Goal: Task Accomplishment & Management: Manage account settings

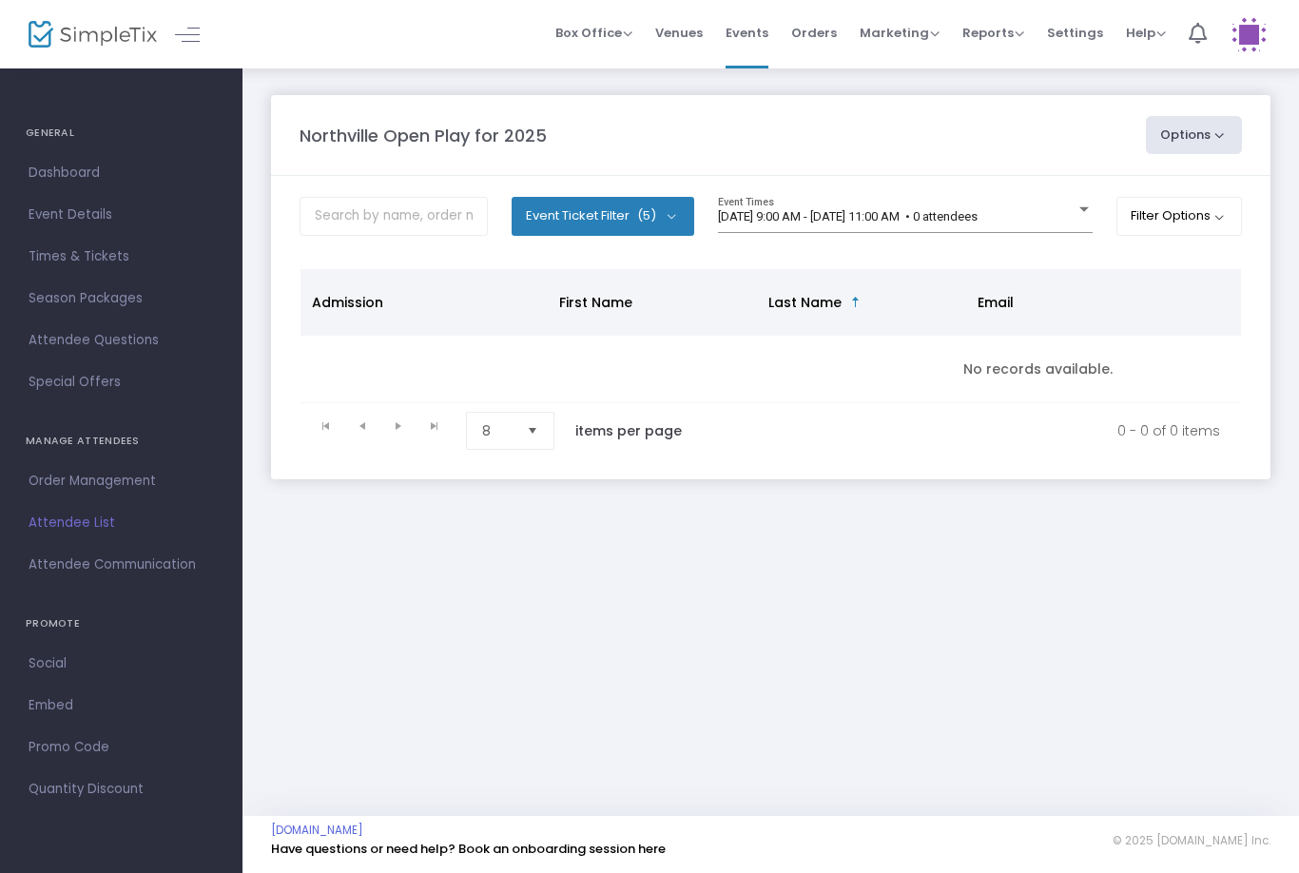
click at [1054, 220] on div "[DATE] 9:00 AM - [DATE] 11:00 AM • 0 attendees" at bounding box center [897, 217] width 358 height 14
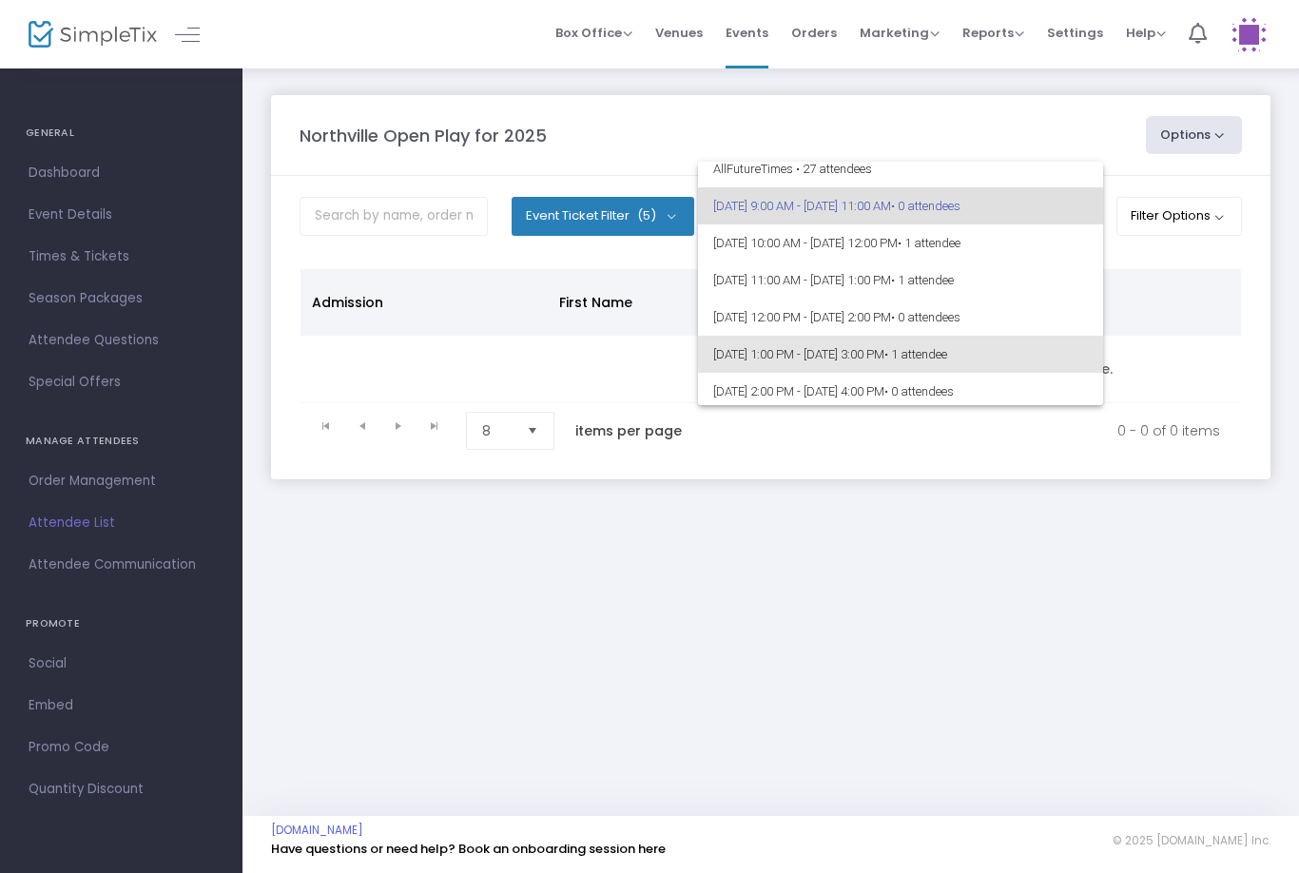
scroll to position [8, 0]
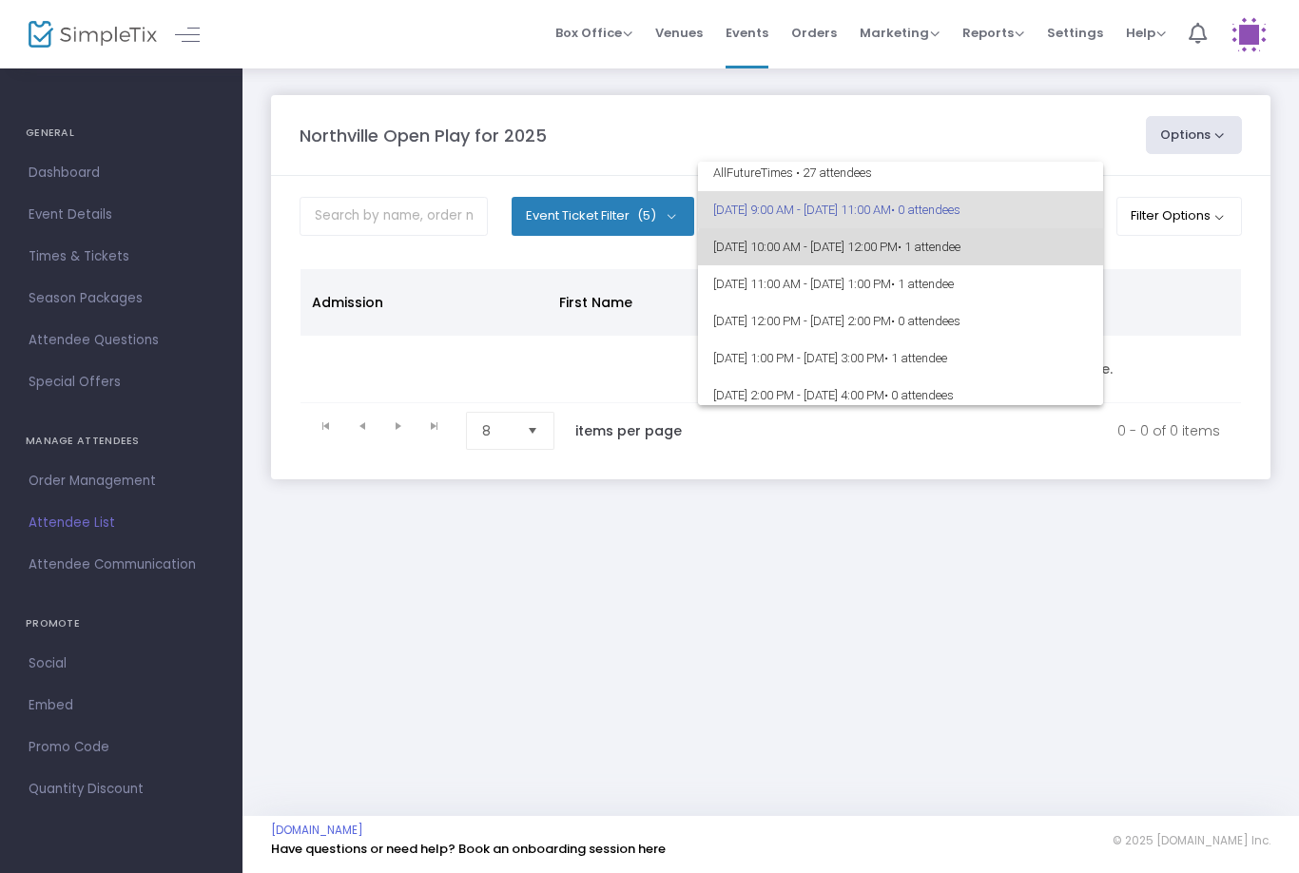
click at [1025, 259] on span "[DATE] 10:00 AM - [DATE] 12:00 PM • 1 attendee" at bounding box center [900, 246] width 375 height 37
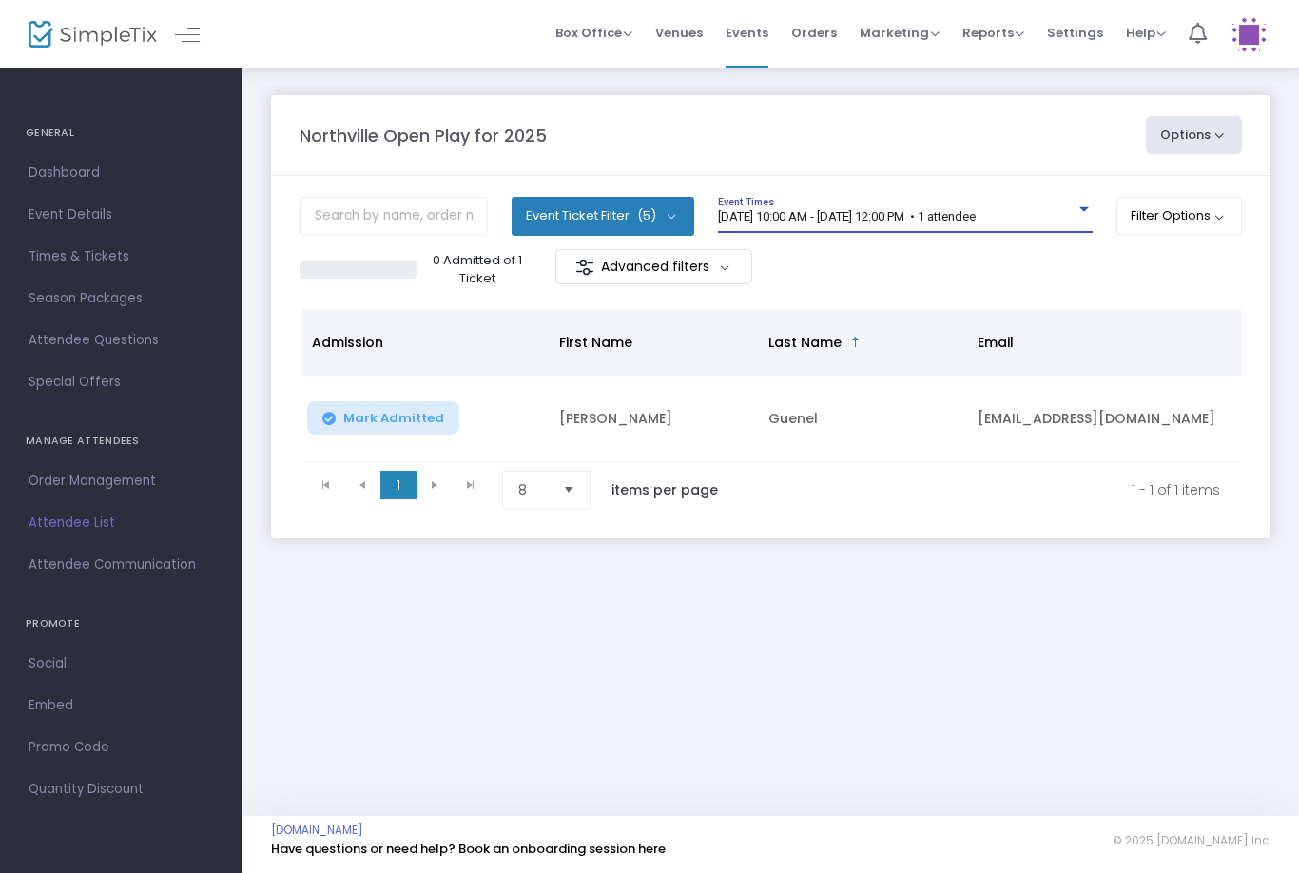
click at [976, 214] on span "[DATE] 10:00 AM - [DATE] 12:00 PM • 1 attendee" at bounding box center [847, 216] width 258 height 14
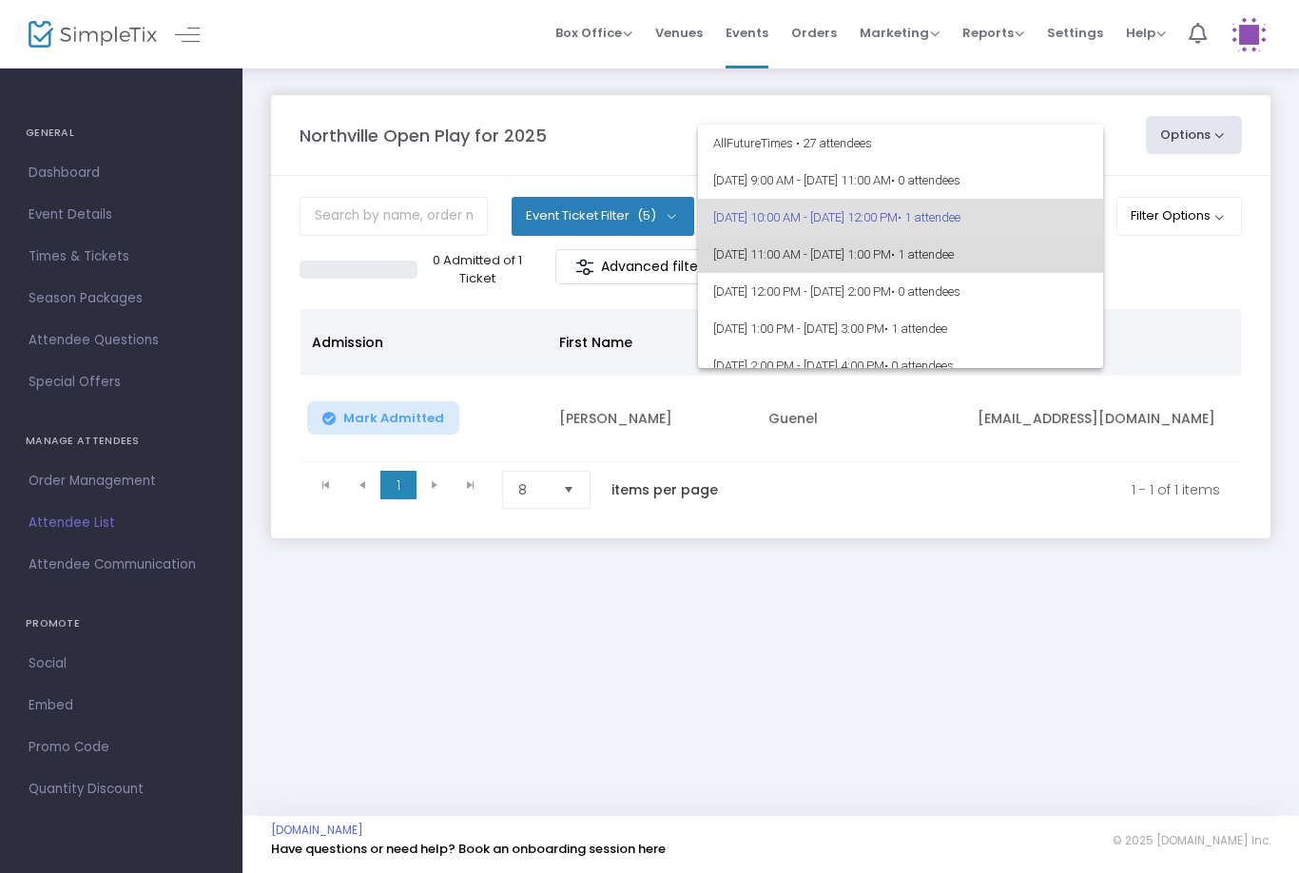
click at [1071, 251] on span "[DATE] 11:00 AM - [DATE] 1:00 PM • 1 attendee" at bounding box center [900, 254] width 375 height 37
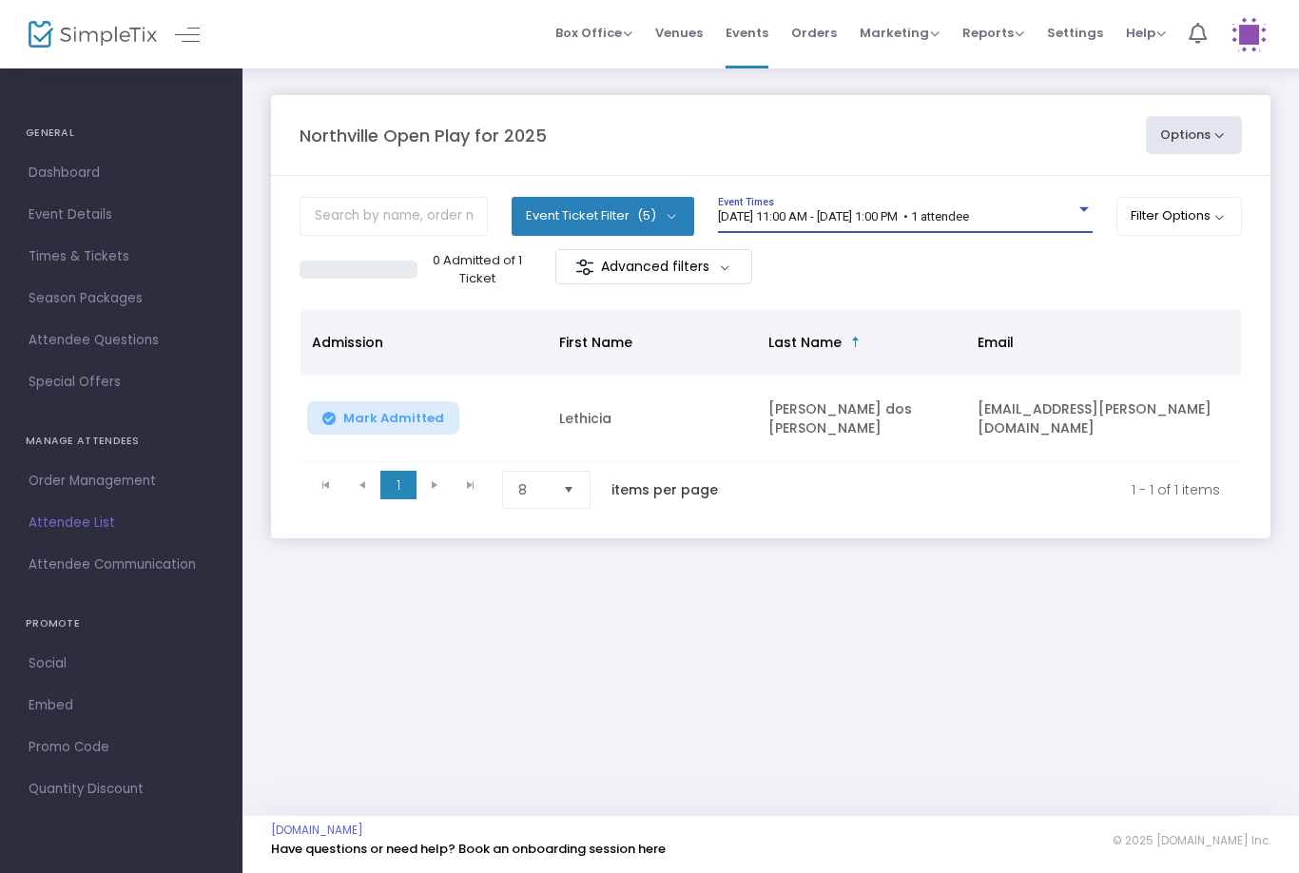
click at [969, 218] on span "[DATE] 11:00 AM - [DATE] 1:00 PM • 1 attendee" at bounding box center [843, 216] width 251 height 14
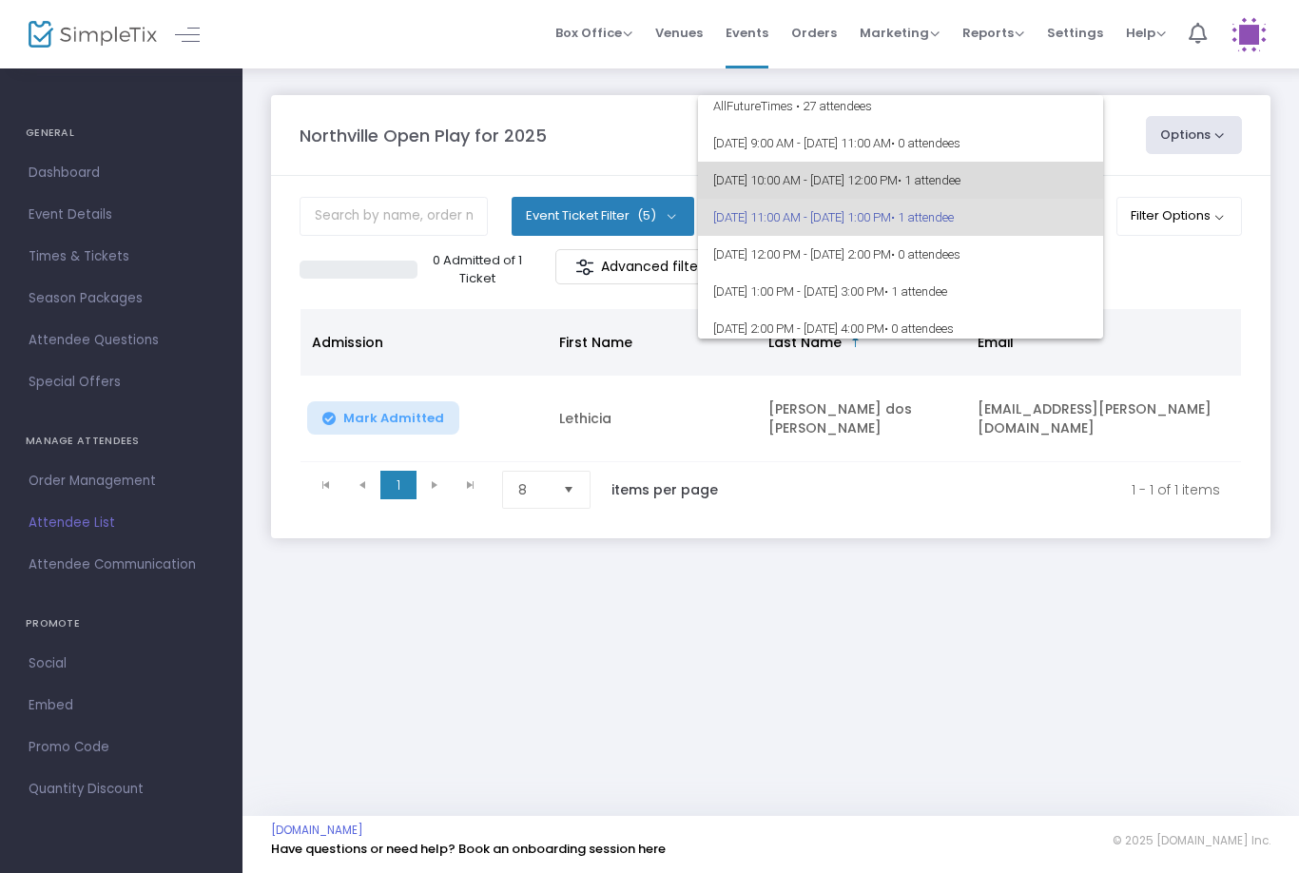
click at [965, 182] on span "[DATE] 10:00 AM - [DATE] 12:00 PM • 1 attendee" at bounding box center [900, 180] width 375 height 37
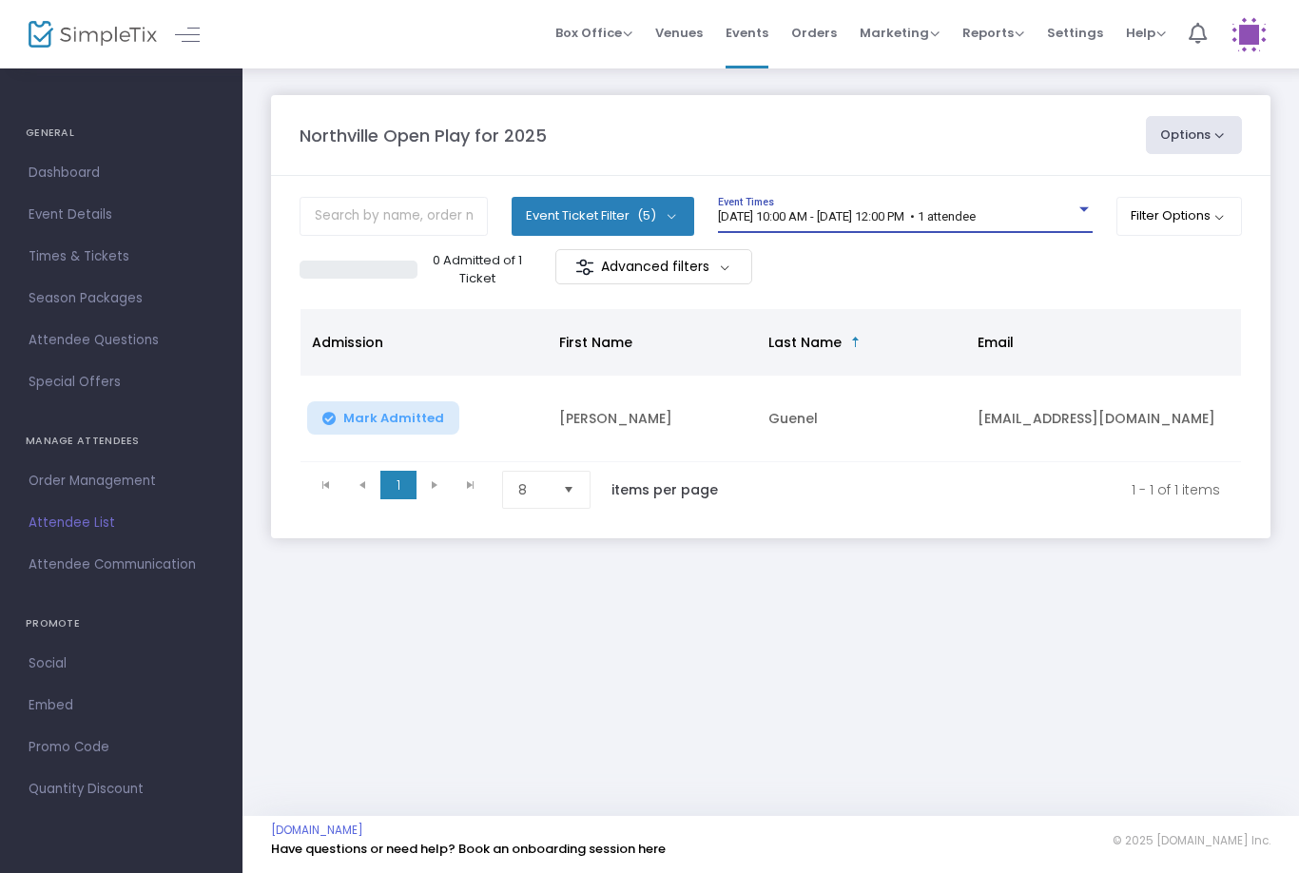
click at [976, 211] on span "[DATE] 10:00 AM - [DATE] 12:00 PM • 1 attendee" at bounding box center [847, 216] width 258 height 14
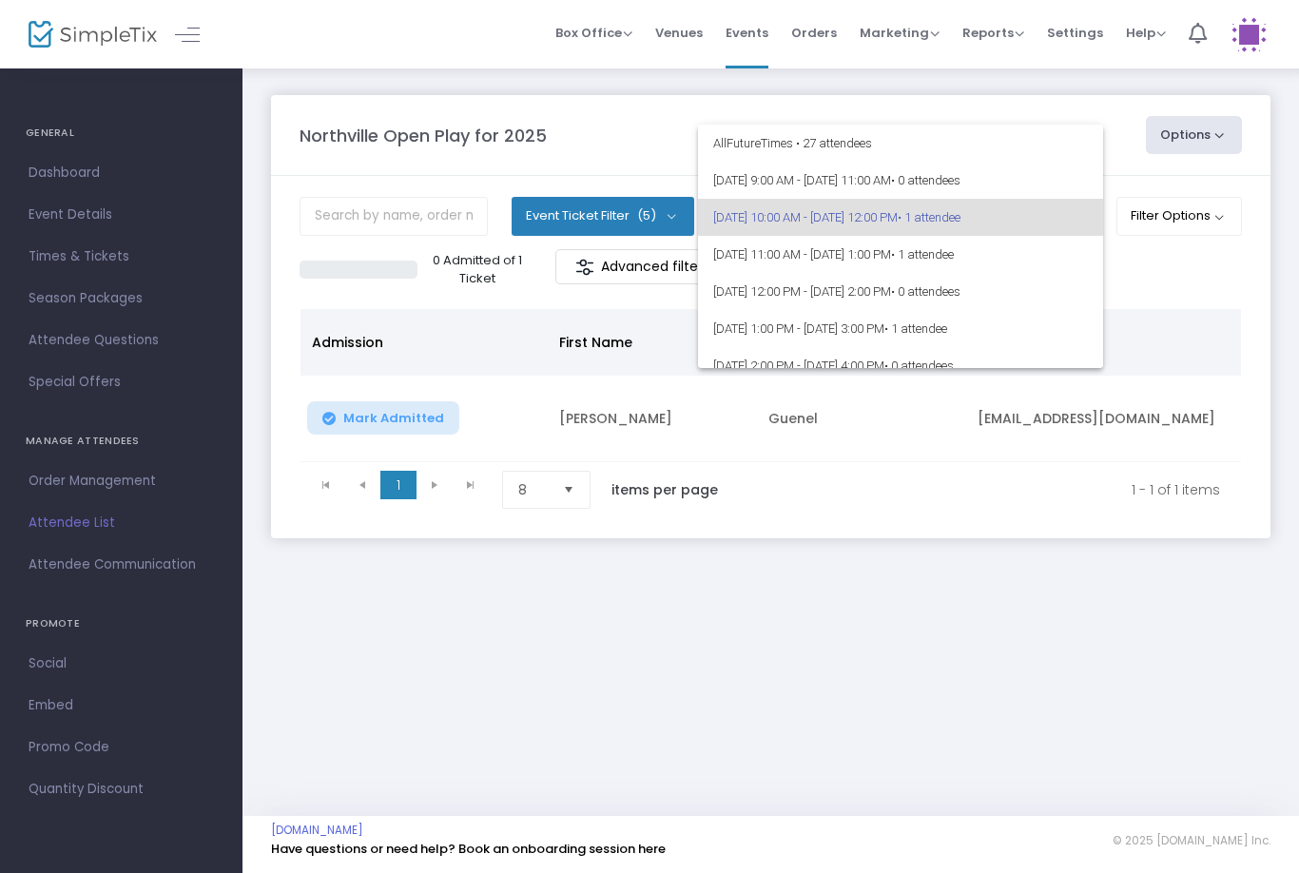
click at [960, 227] on span "[DATE] 10:00 AM - [DATE] 12:00 PM • 1 attendee" at bounding box center [900, 217] width 375 height 37
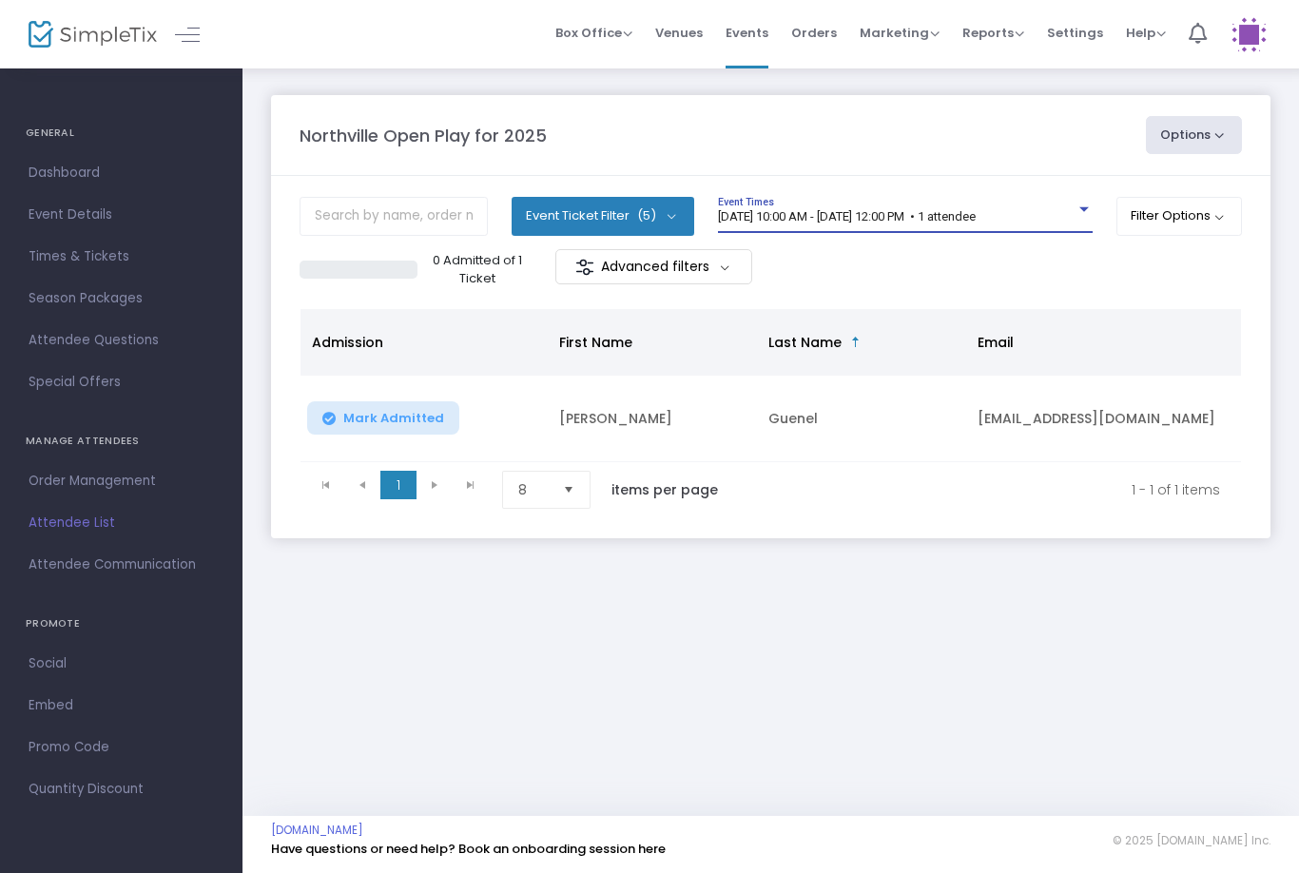
click at [976, 221] on span "[DATE] 10:00 AM - [DATE] 12:00 PM • 1 attendee" at bounding box center [847, 216] width 258 height 14
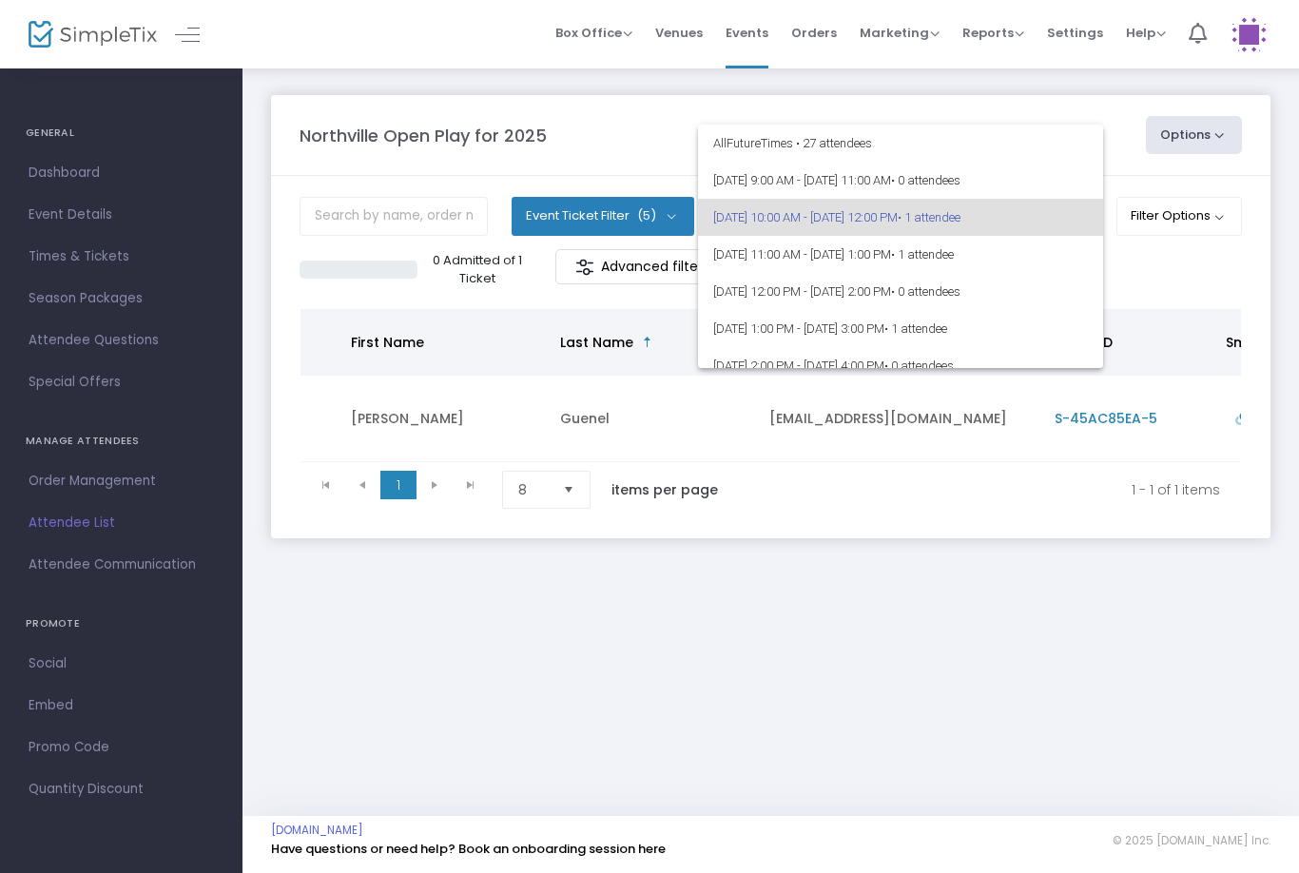
scroll to position [0, 0]
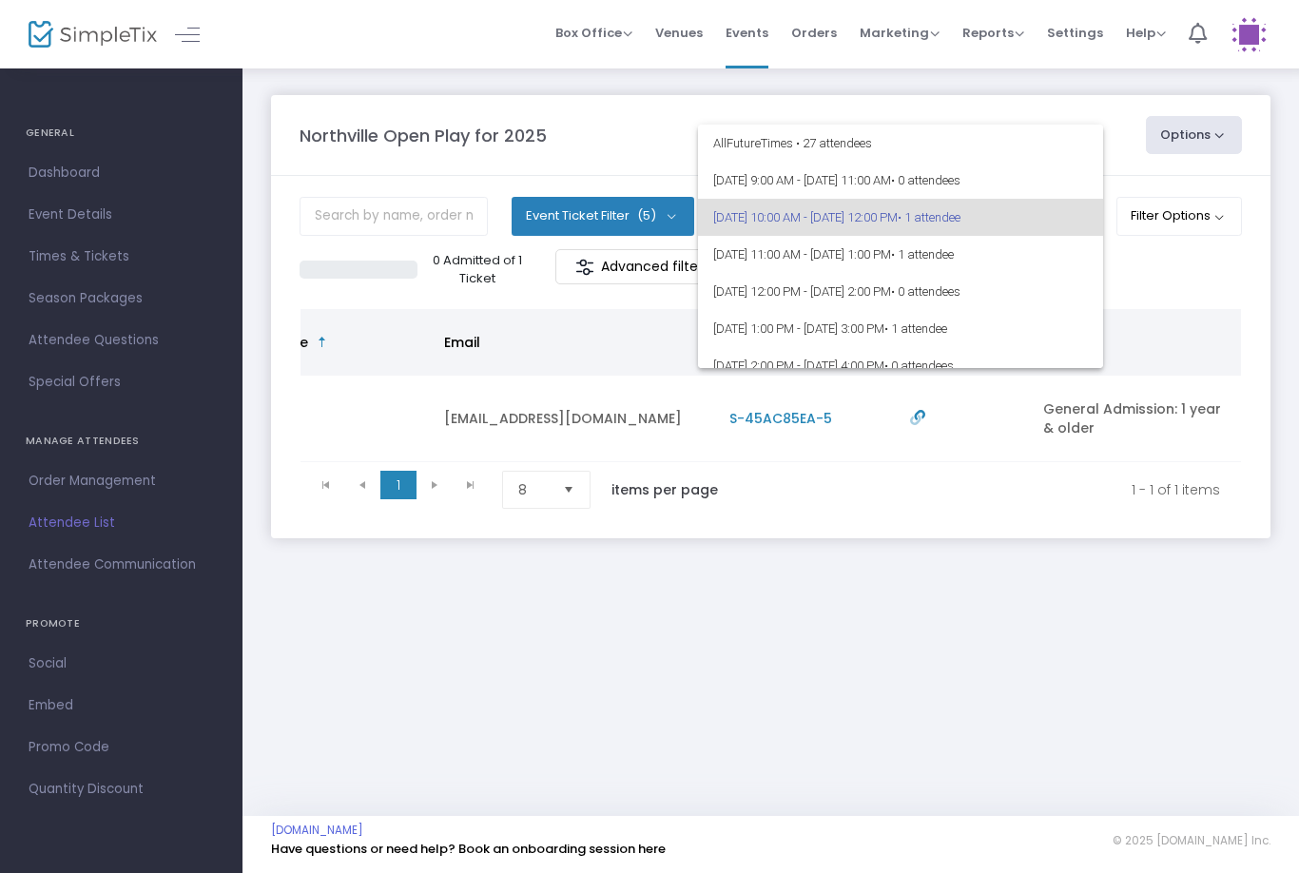
click at [892, 592] on div at bounding box center [649, 436] width 1299 height 873
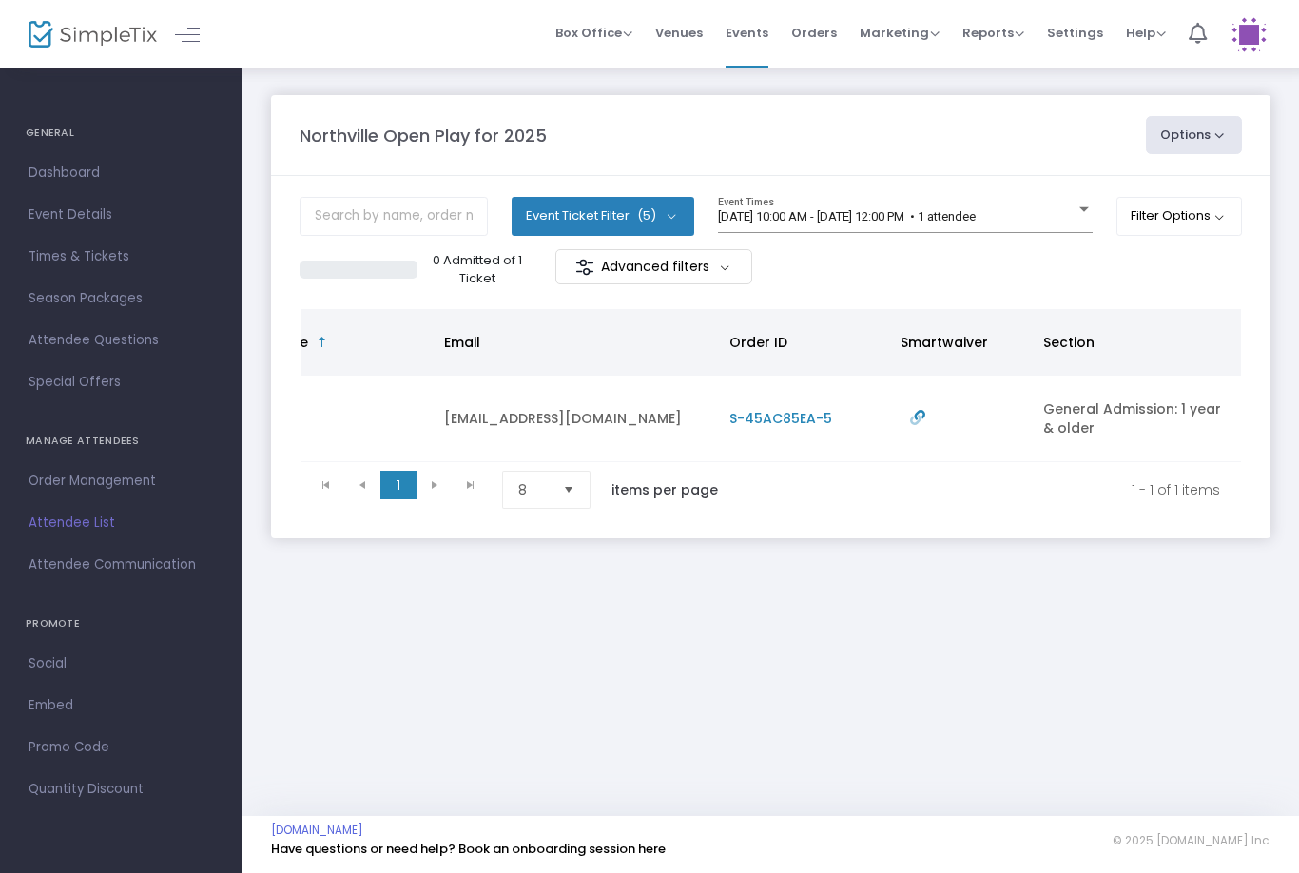
scroll to position [0, 534]
click at [924, 579] on div "Northville Open Play for 2025 Options Export List Print Name Tags Export to Mai…" at bounding box center [771, 336] width 1057 height 538
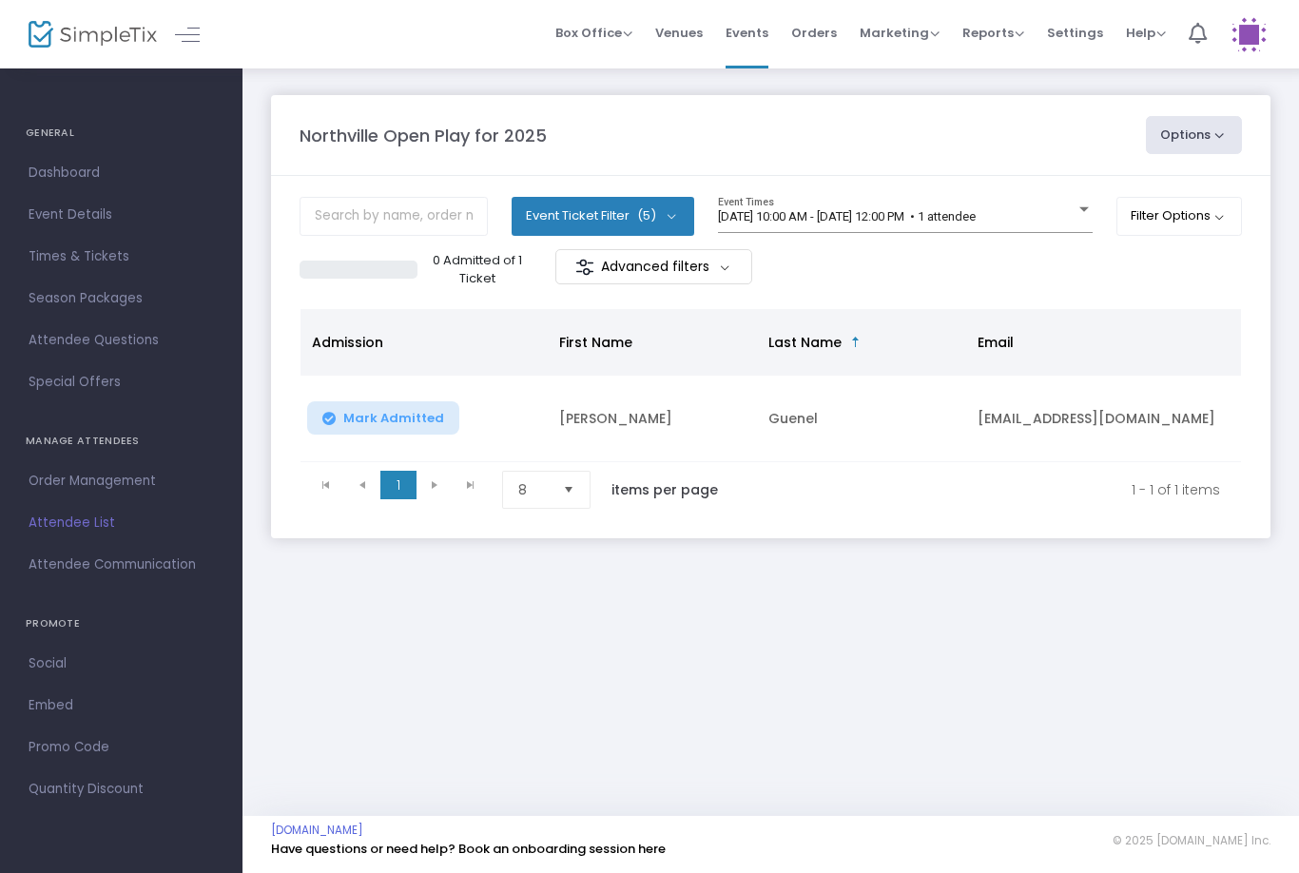
scroll to position [0, 0]
click at [911, 219] on span "[DATE] 10:00 AM - [DATE] 12:00 PM • 1 attendee" at bounding box center [847, 216] width 258 height 14
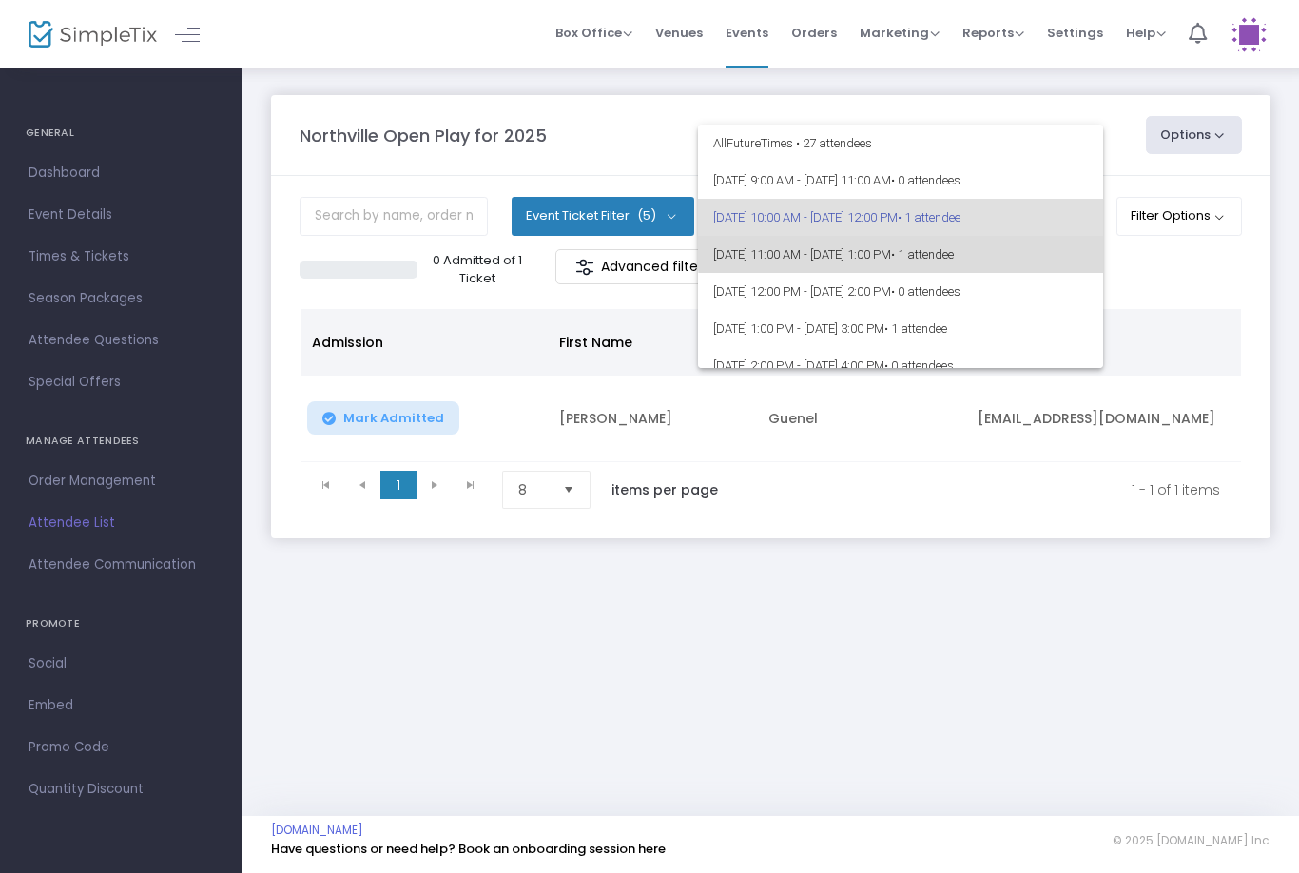
click at [1016, 244] on span "[DATE] 11:00 AM - [DATE] 1:00 PM • 1 attendee" at bounding box center [900, 254] width 375 height 37
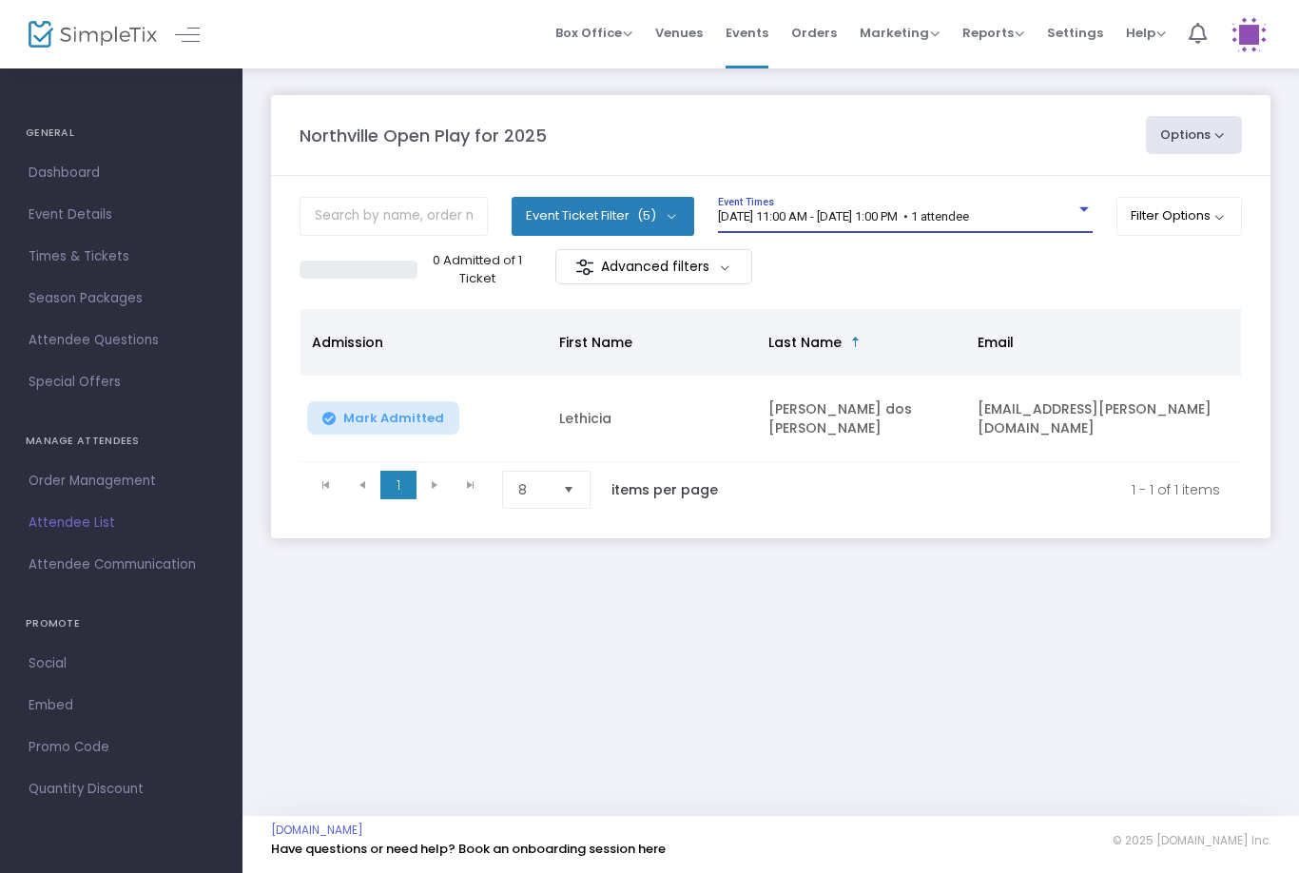
scroll to position [0, 63]
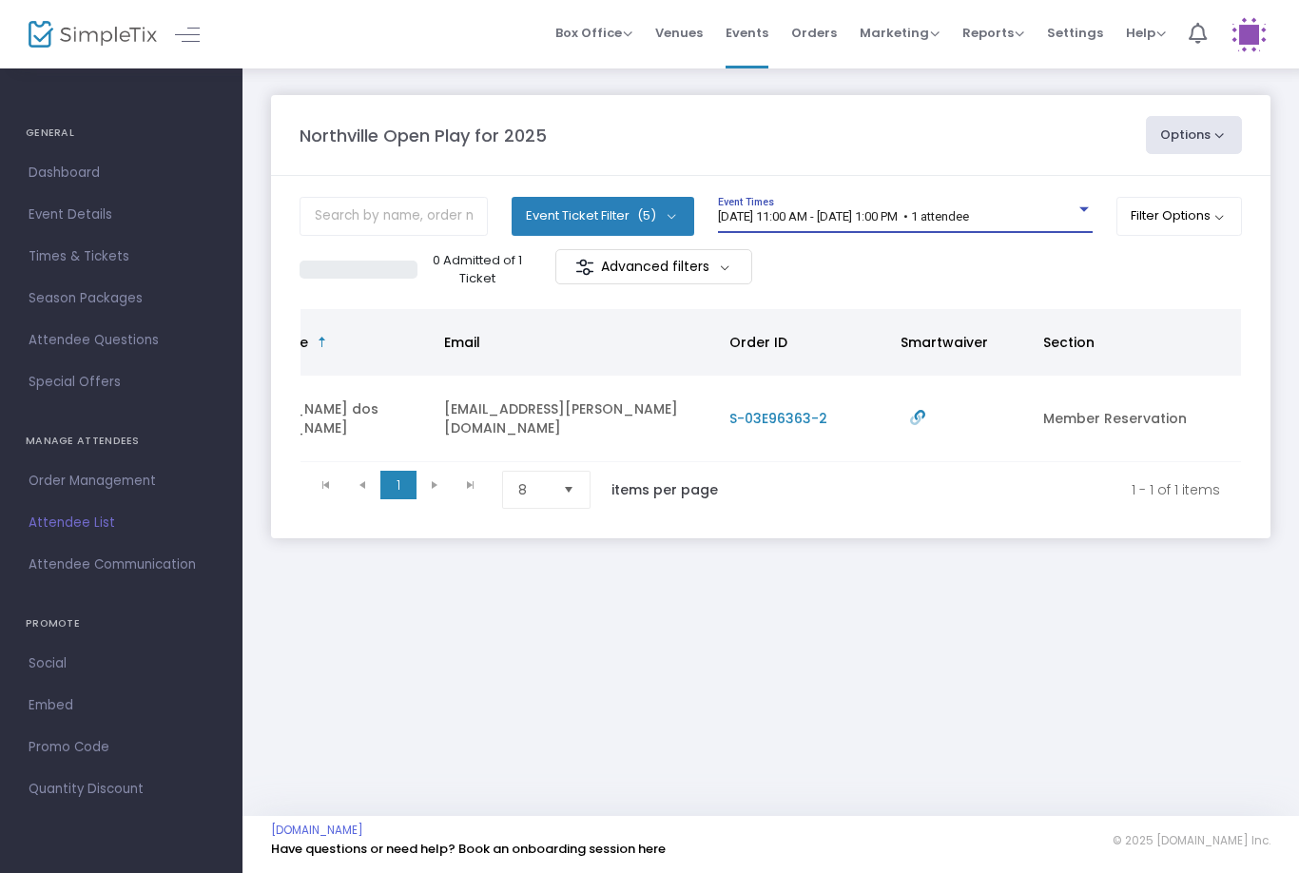
click at [874, 199] on div "[DATE] 11:00 AM - [DATE] 1:00 PM • 1 attendee Event Times" at bounding box center [905, 215] width 375 height 36
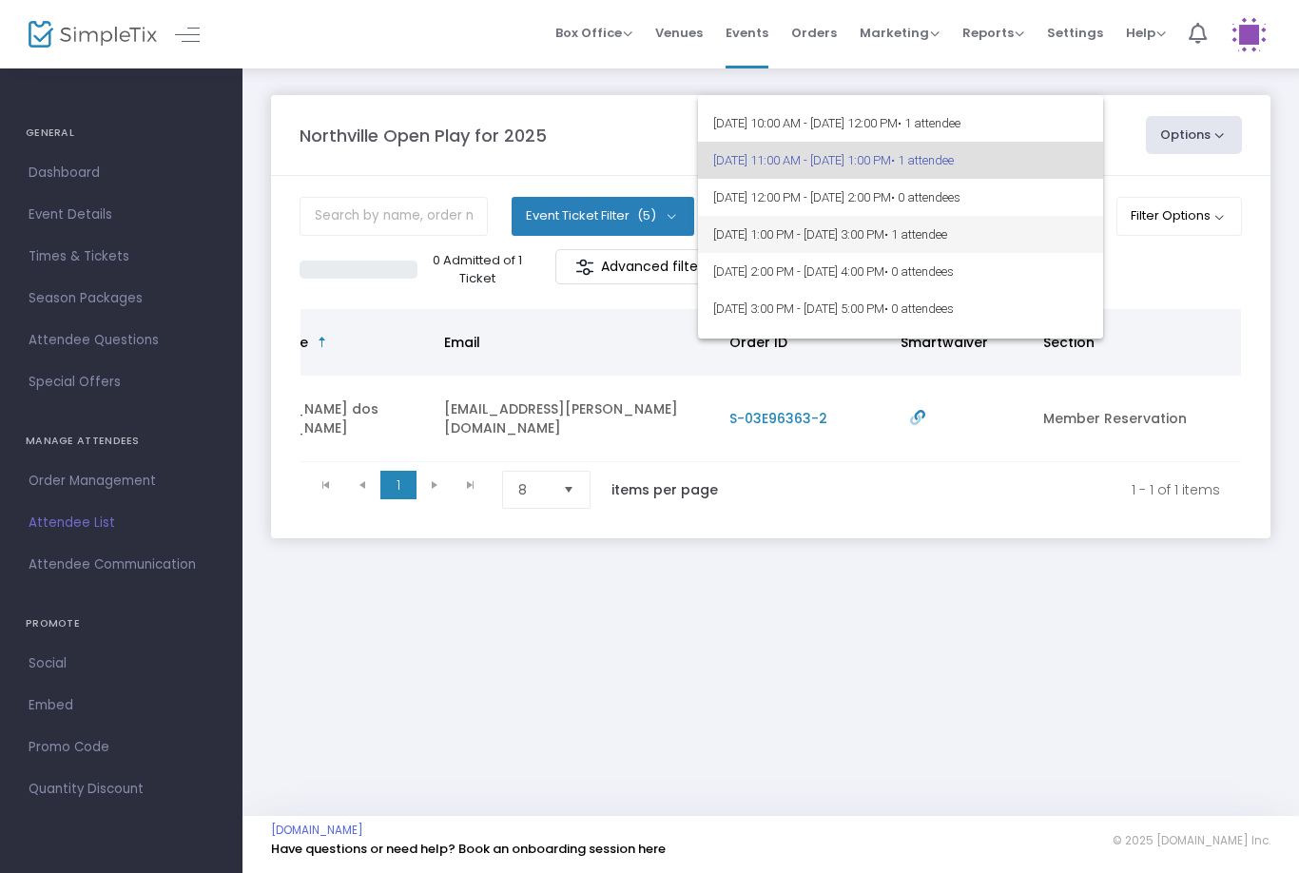
click at [1054, 238] on span "[DATE] 1:00 PM - [DATE] 3:00 PM • 1 attendee" at bounding box center [900, 234] width 375 height 37
